Goal: Task Accomplishment & Management: Use online tool/utility

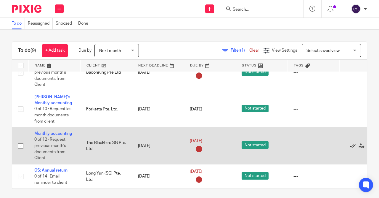
scroll to position [216, 24]
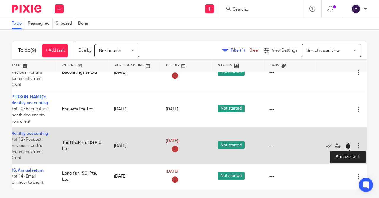
click at [349, 146] on div at bounding box center [348, 146] width 6 height 6
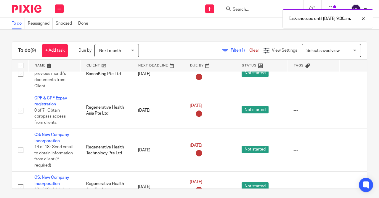
scroll to position [0, 0]
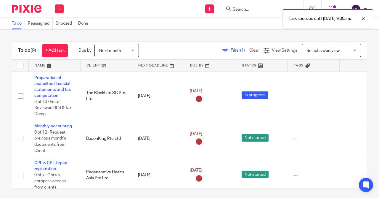
click at [253, 13] on div "Task snoozed until [DATE] 9:00am." at bounding box center [282, 17] width 184 height 23
click at [244, 8] on div "Task snoozed until [DATE] 9:00am." at bounding box center [282, 17] width 184 height 23
click at [254, 8] on div "Task snoozed until [DATE] 9:00am." at bounding box center [282, 17] width 184 height 23
click at [241, 4] on div at bounding box center [261, 8] width 83 height 17
click at [240, 11] on div "Task snoozed until [DATE] 9:00am." at bounding box center [282, 17] width 184 height 23
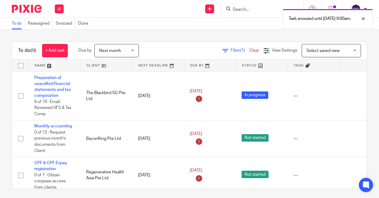
click at [244, 8] on div "Task snoozed until [DATE] 9:00am." at bounding box center [282, 17] width 184 height 23
click at [243, 7] on input "Search" at bounding box center [258, 9] width 53 height 5
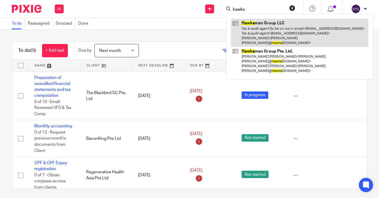
type input "hawks"
click at [254, 29] on link at bounding box center [299, 33] width 137 height 28
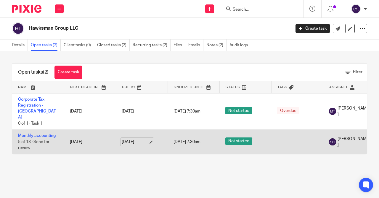
click at [137, 139] on link "9 Sep 2025" at bounding box center [135, 142] width 27 height 6
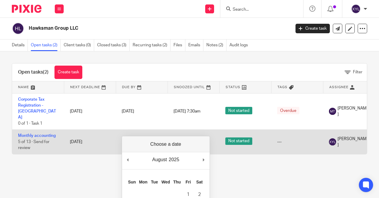
click at [37, 129] on td "Monthly accounting 5 of 13 · Send for review" at bounding box center [38, 141] width 52 height 24
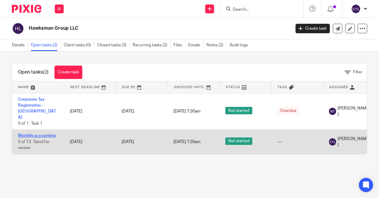
click at [37, 133] on link "Monthly accounting" at bounding box center [37, 135] width 38 height 4
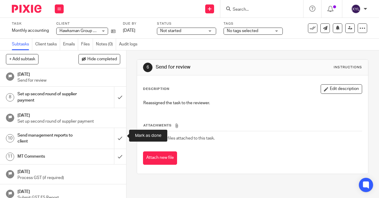
scroll to position [118, 0]
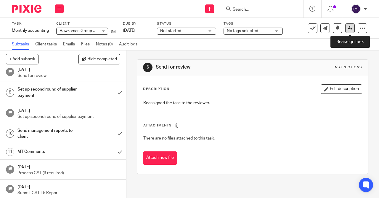
click at [346, 29] on link at bounding box center [349, 27] width 9 height 9
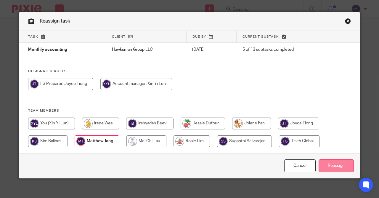
click at [328, 167] on input "Reassign" at bounding box center [336, 165] width 35 height 13
